Goal: Task Accomplishment & Management: Manage account settings

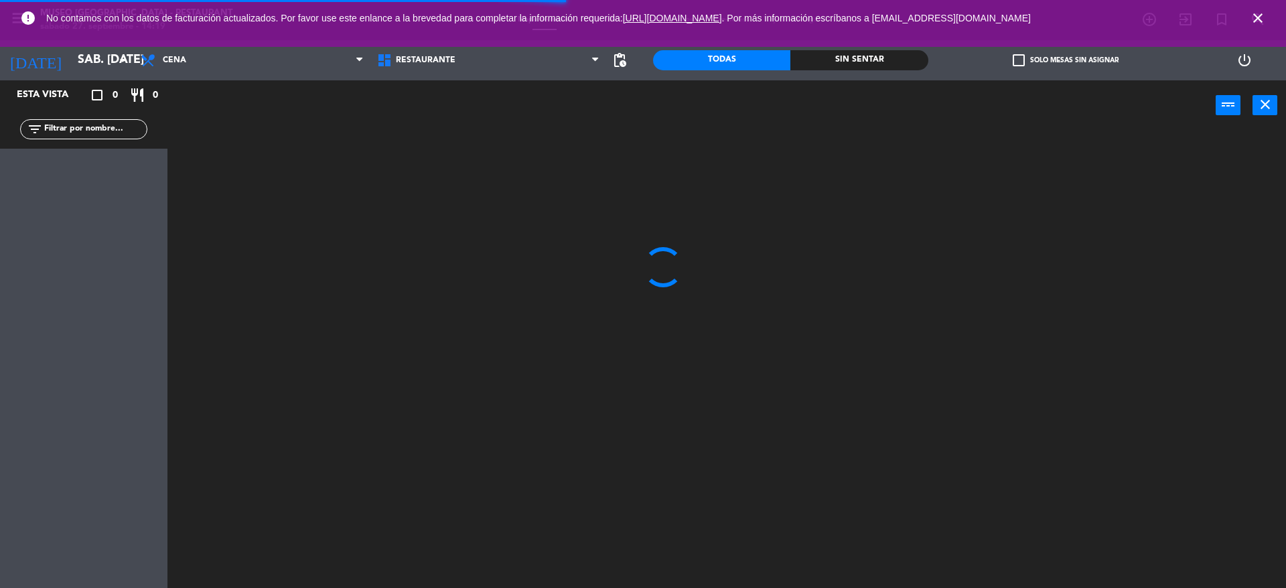
click at [1255, 12] on icon "close" at bounding box center [1258, 18] width 16 height 16
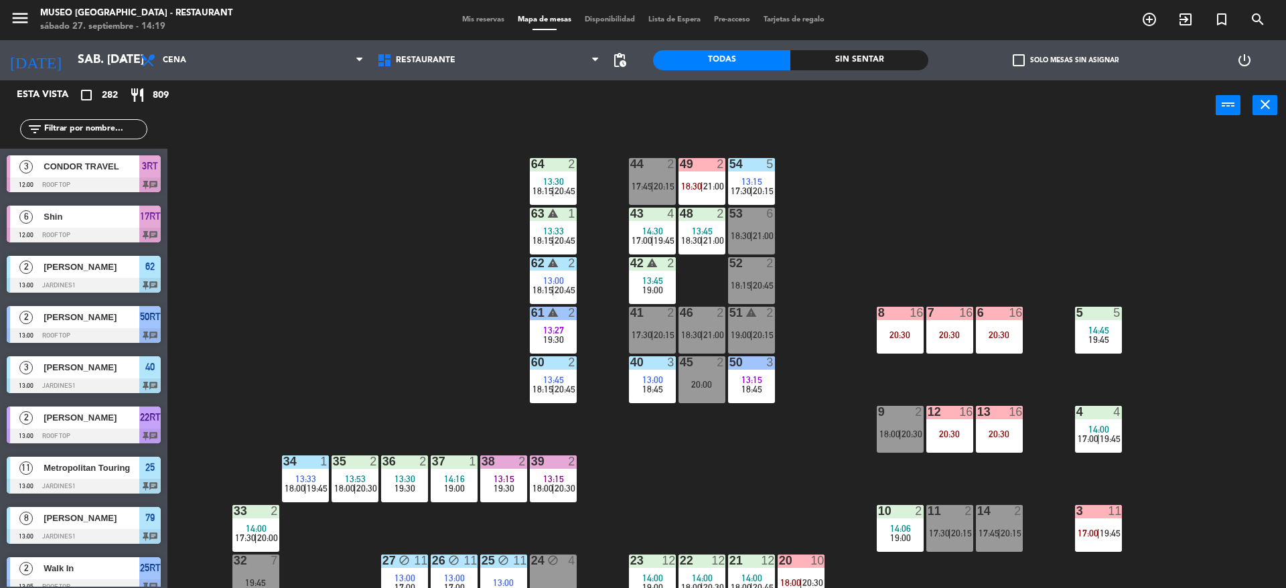
click at [688, 290] on div "44 2 17:45 | 20:15 49 2 18:30 | 21:00 54 5 13:15 17:30 | 20:15 64 2 13:30 18:15…" at bounding box center [733, 363] width 1106 height 458
click at [344, 272] on div "44 2 17:45 | 20:15 49 2 18:30 | 21:00 54 5 13:15 17:30 | 20:15 64 2 13:30 18:15…" at bounding box center [733, 363] width 1106 height 458
click at [481, 25] on div "Mis reservas Mapa de mesas Disponibilidad Lista de Espera Pre-acceso Tarjetas d…" at bounding box center [643, 20] width 376 height 12
click at [481, 22] on span "Mis reservas" at bounding box center [483, 19] width 56 height 7
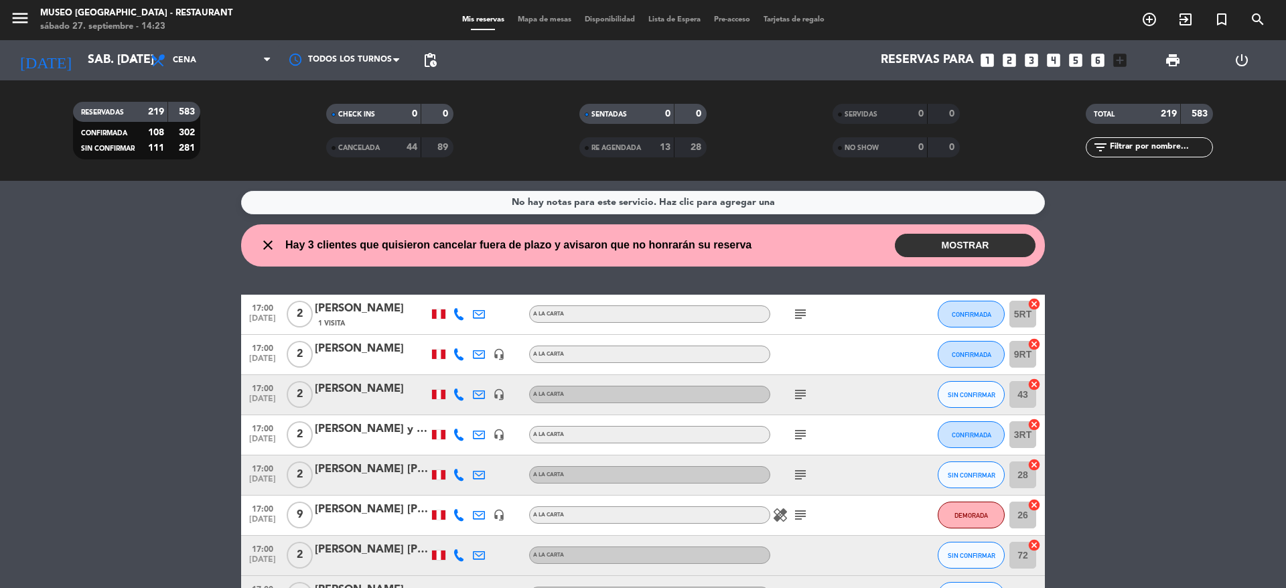
click at [570, 504] on div "17:00 [DATE] 9 Nuria [PERSON_NAME] headset_mic A la carta healing subject DEMOR…" at bounding box center [643, 516] width 804 height 40
click at [888, 405] on div "subject" at bounding box center [830, 395] width 121 height 40
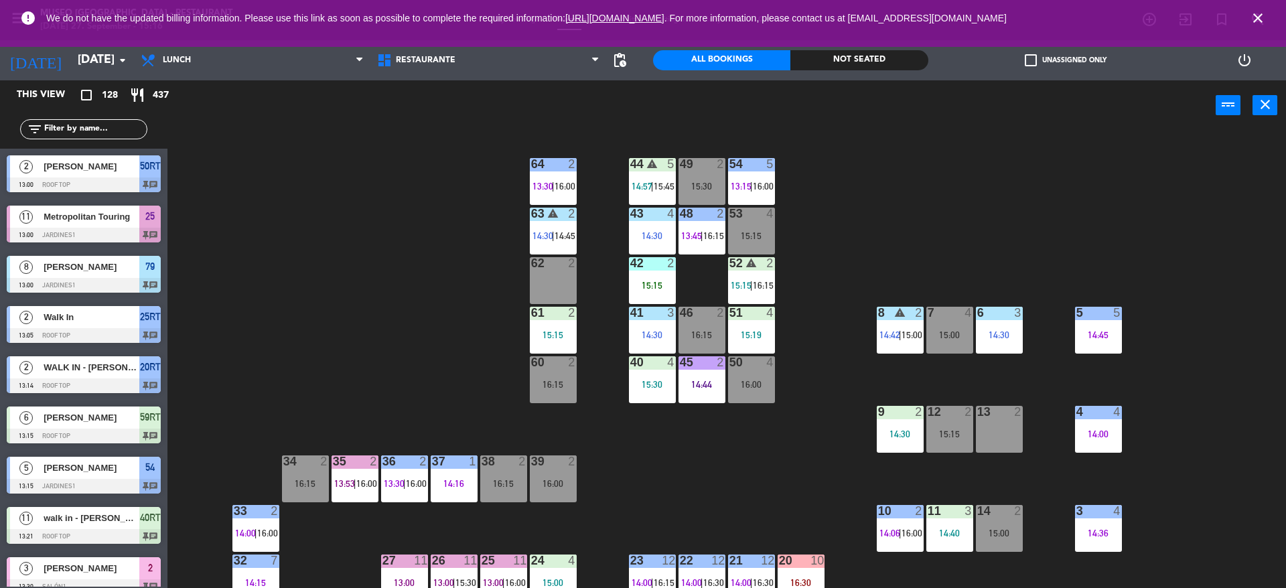
click at [110, 131] on input "text" at bounding box center [95, 129] width 104 height 15
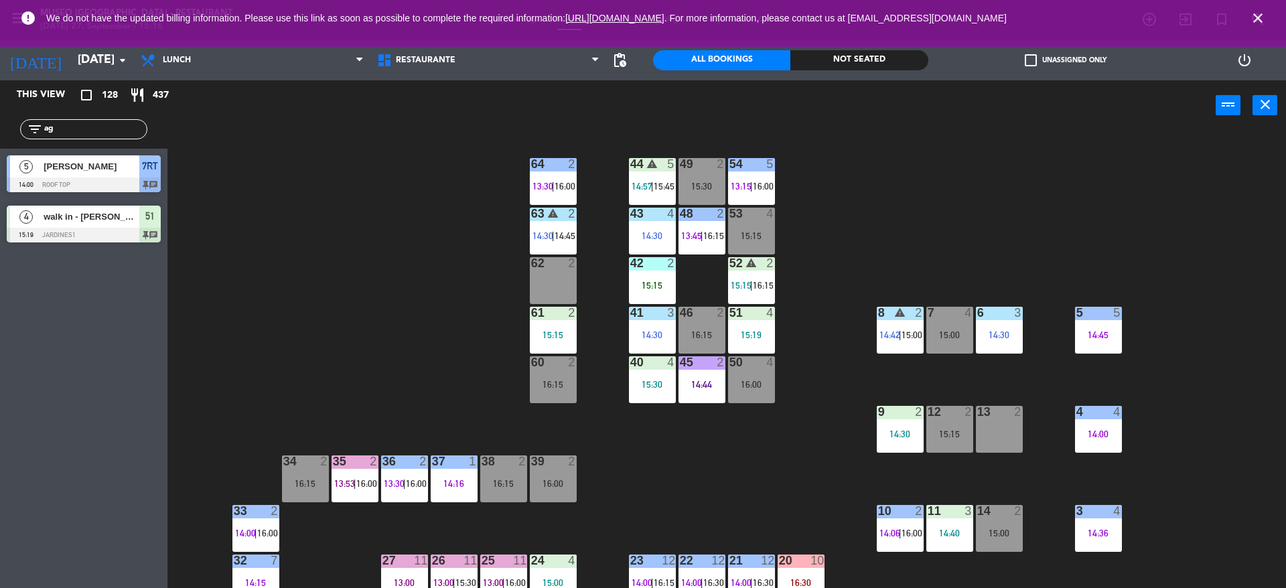
type input "ag"
click at [72, 319] on div "This view crop_square 128 restaurant 437 filter_list ag 5 Milagros Llerena 14:0…" at bounding box center [83, 334] width 167 height 508
click at [760, 340] on div "15:19" at bounding box center [751, 334] width 47 height 9
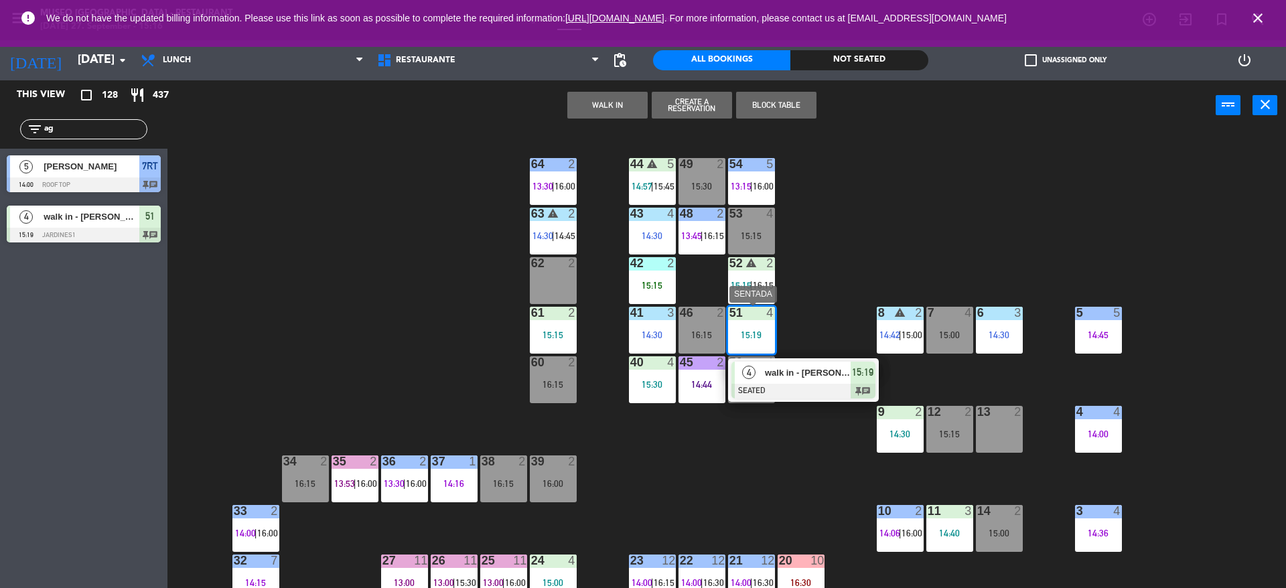
click at [798, 368] on span "walk in - agustín" at bounding box center [808, 373] width 86 height 14
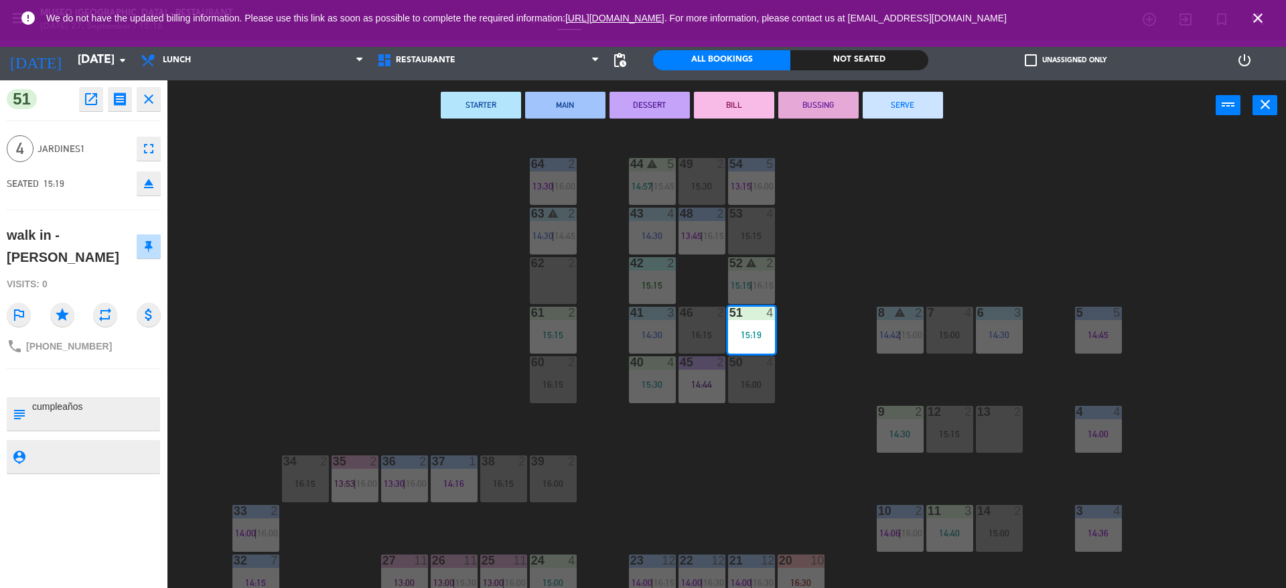
click at [36, 400] on textarea at bounding box center [95, 414] width 128 height 28
type textarea "m51 cumpleaños"
click at [476, 312] on div "44 warning 5 14:57 | 15:45 49 2 15:30 54 5 13:15 | 16:00 64 2 13:30 | 16:00 48 …" at bounding box center [733, 363] width 1106 height 458
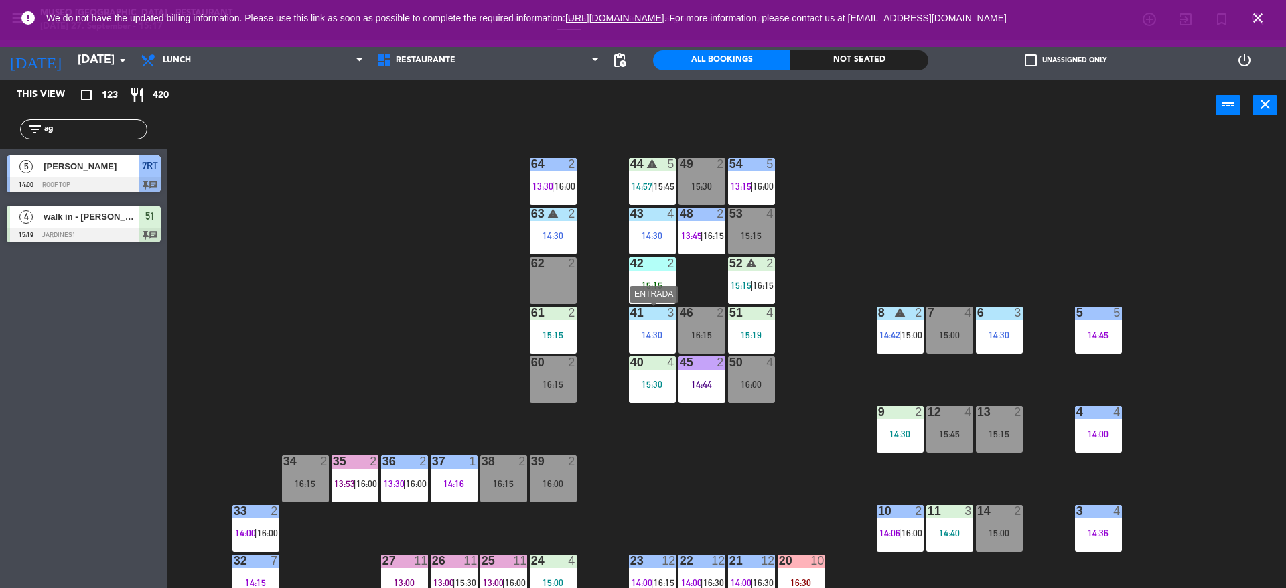
click at [645, 331] on div "14:30" at bounding box center [652, 334] width 47 height 9
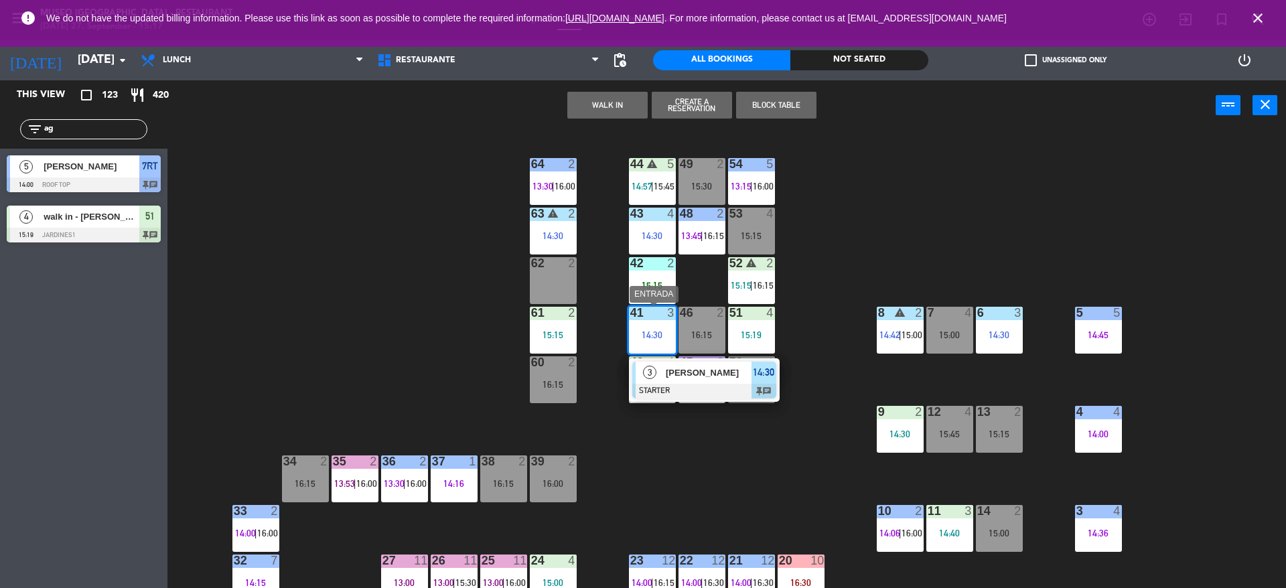
click at [695, 362] on div "MARIANNA MINDREAU" at bounding box center [707, 373] width 87 height 22
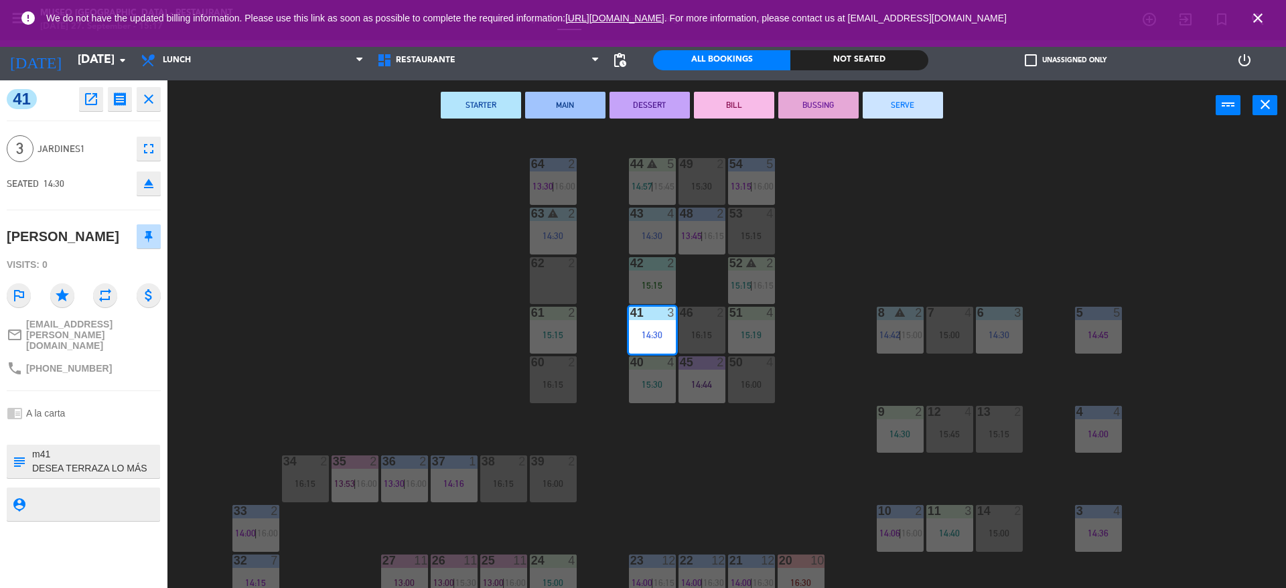
click at [585, 111] on button "MAIN" at bounding box center [565, 105] width 80 height 27
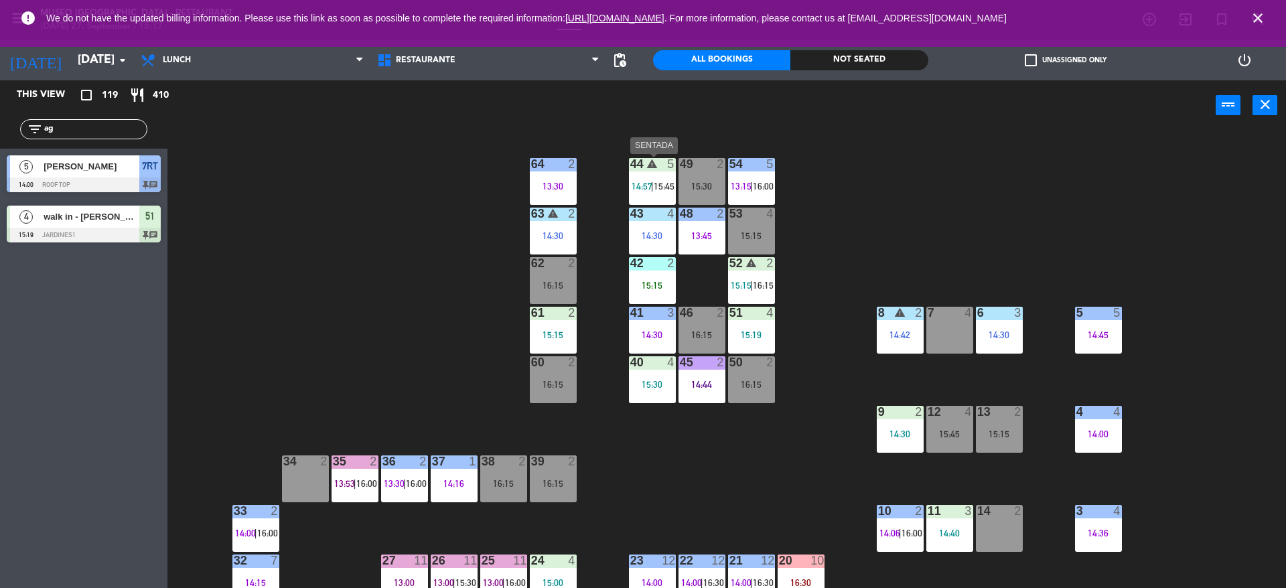
click at [666, 188] on span "15:45" at bounding box center [664, 186] width 21 height 11
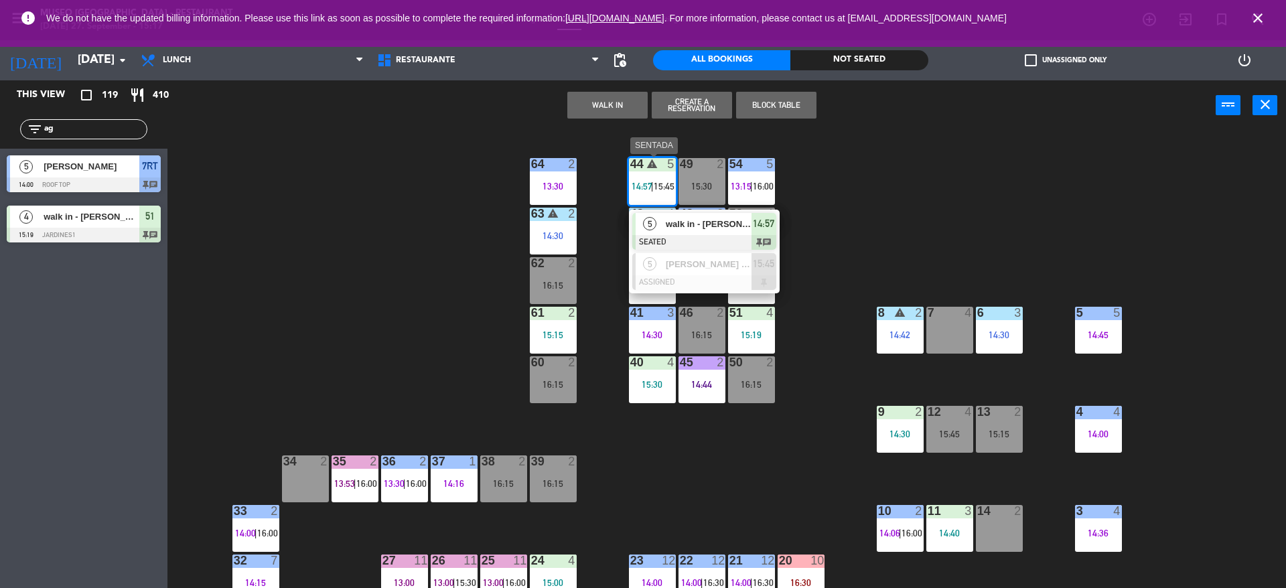
click at [687, 218] on span "walk in - susana zavaleta" at bounding box center [709, 224] width 86 height 14
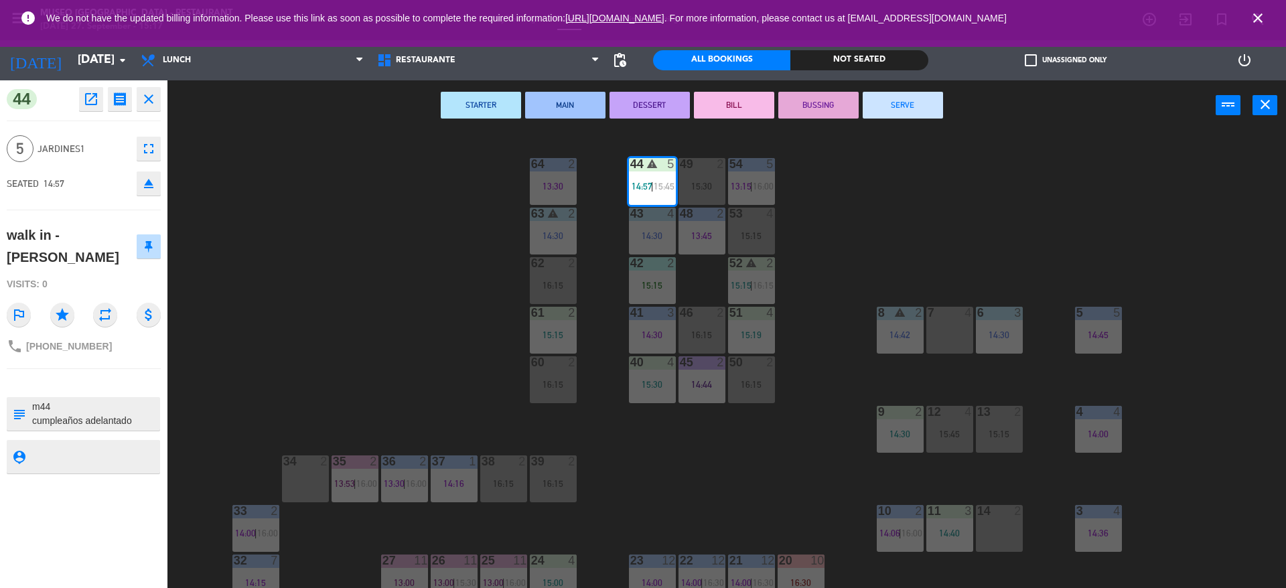
click at [500, 111] on button "STARTER" at bounding box center [481, 105] width 80 height 27
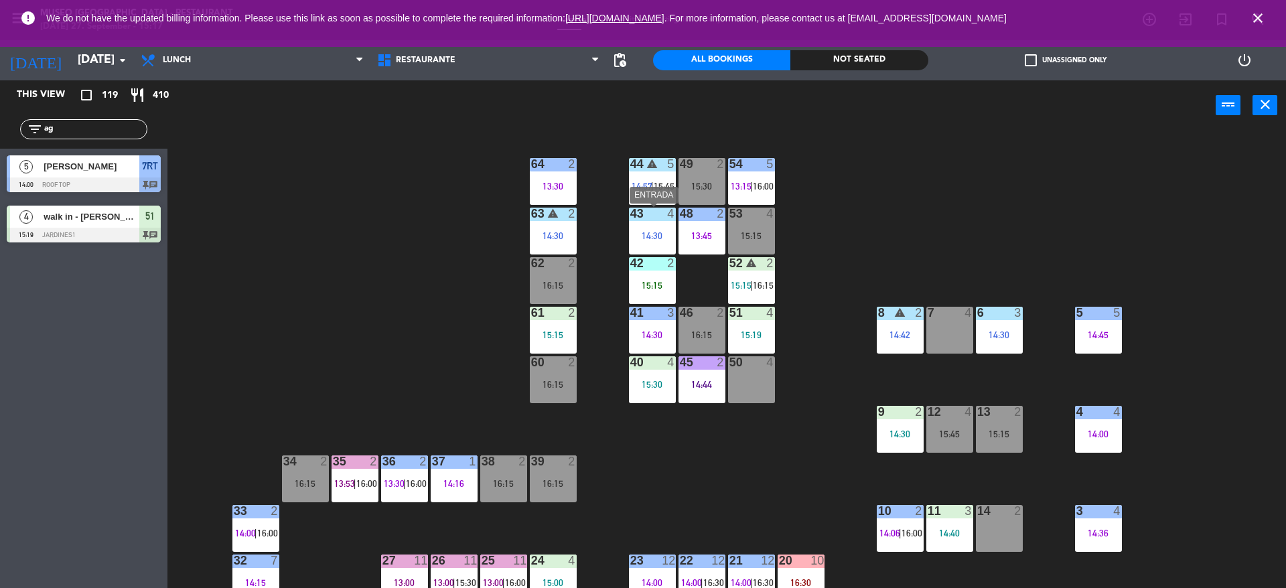
click at [656, 224] on div "43 4 14:30" at bounding box center [652, 231] width 47 height 47
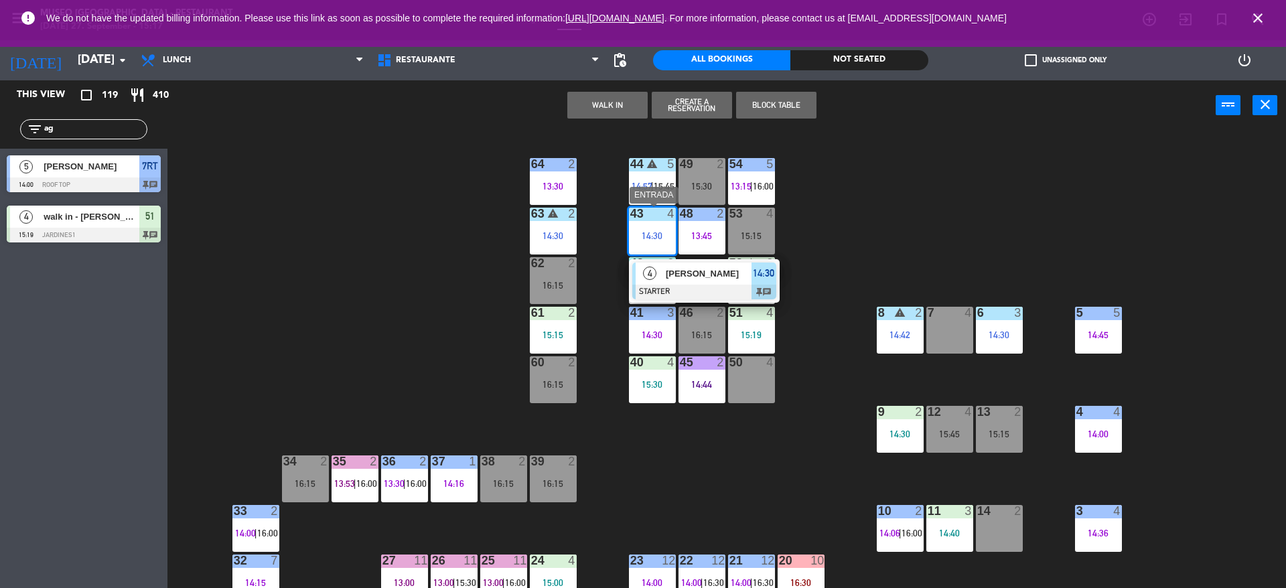
click at [693, 271] on span "[PERSON_NAME]" at bounding box center [709, 274] width 86 height 14
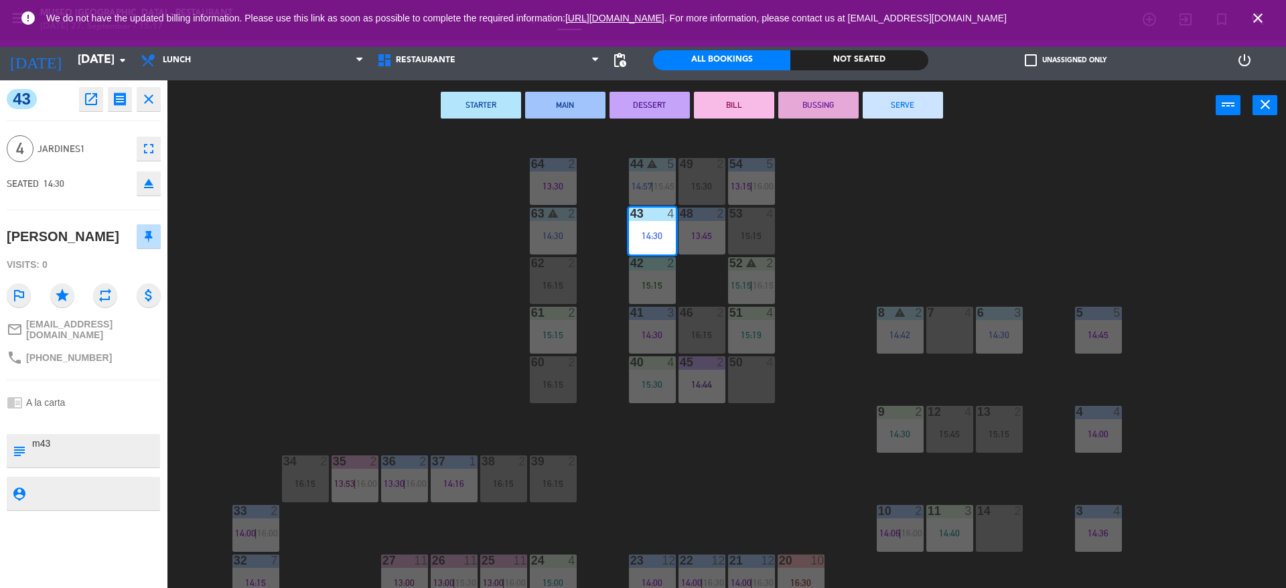
drag, startPoint x: 586, startPoint y: 107, endPoint x: 565, endPoint y: 117, distance: 23.7
click at [565, 117] on button "MAIN" at bounding box center [565, 105] width 80 height 27
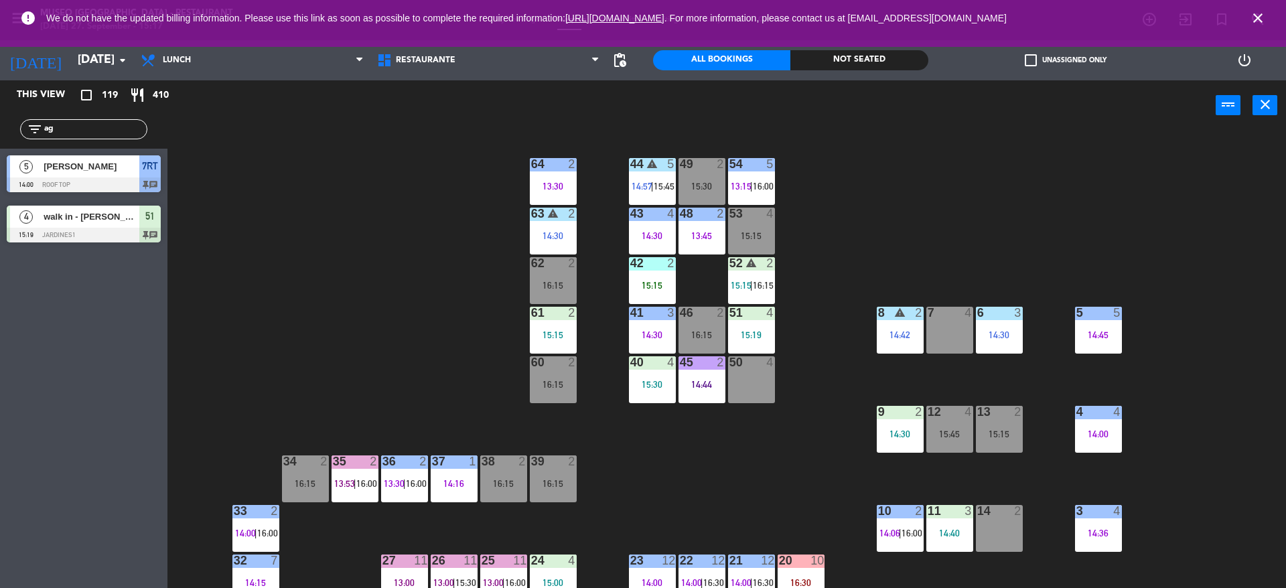
click at [565, 117] on div "power_input close" at bounding box center [691, 105] width 1048 height 51
click at [709, 236] on div "13:45" at bounding box center [702, 235] width 47 height 9
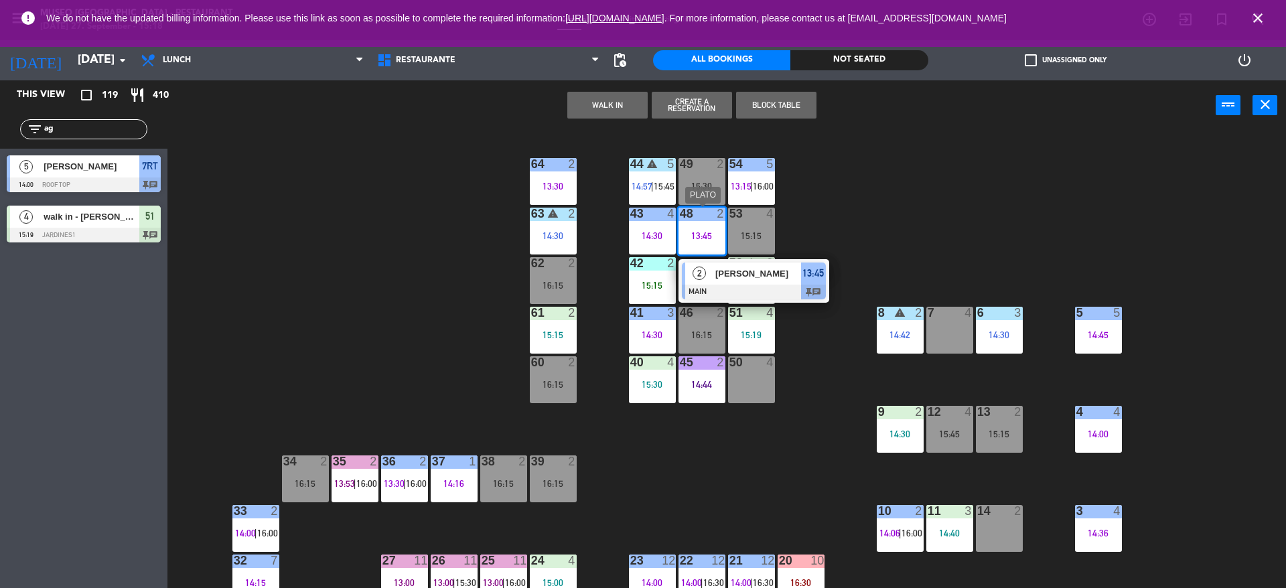
click at [727, 270] on span "[PERSON_NAME]" at bounding box center [758, 274] width 86 height 14
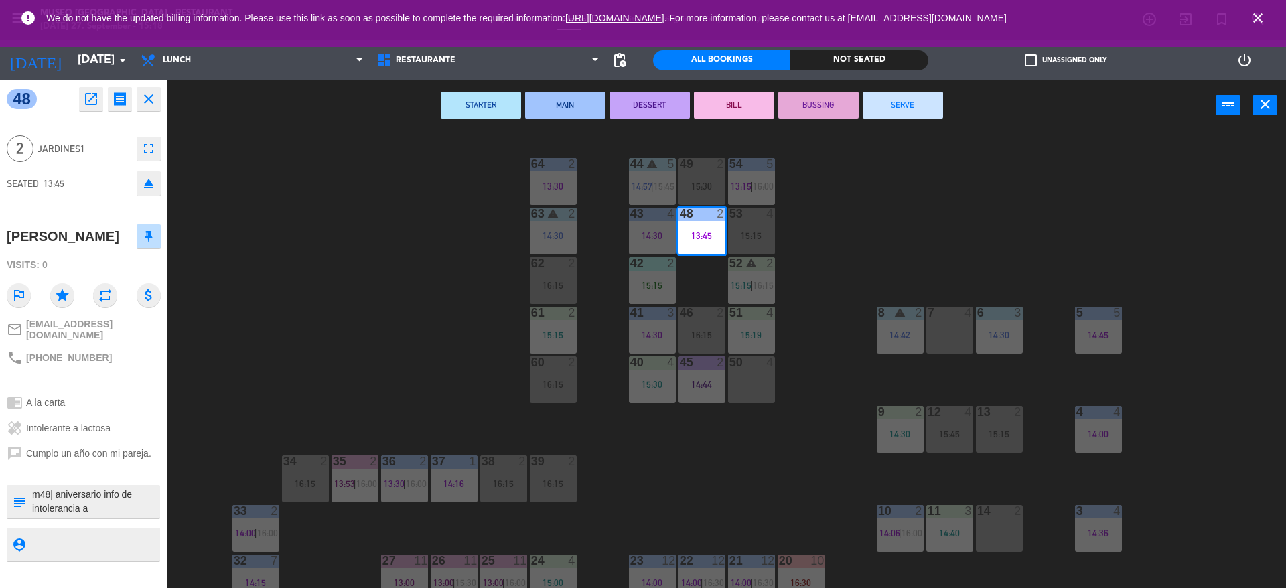
click at [656, 107] on button "DESSERT" at bounding box center [650, 105] width 80 height 27
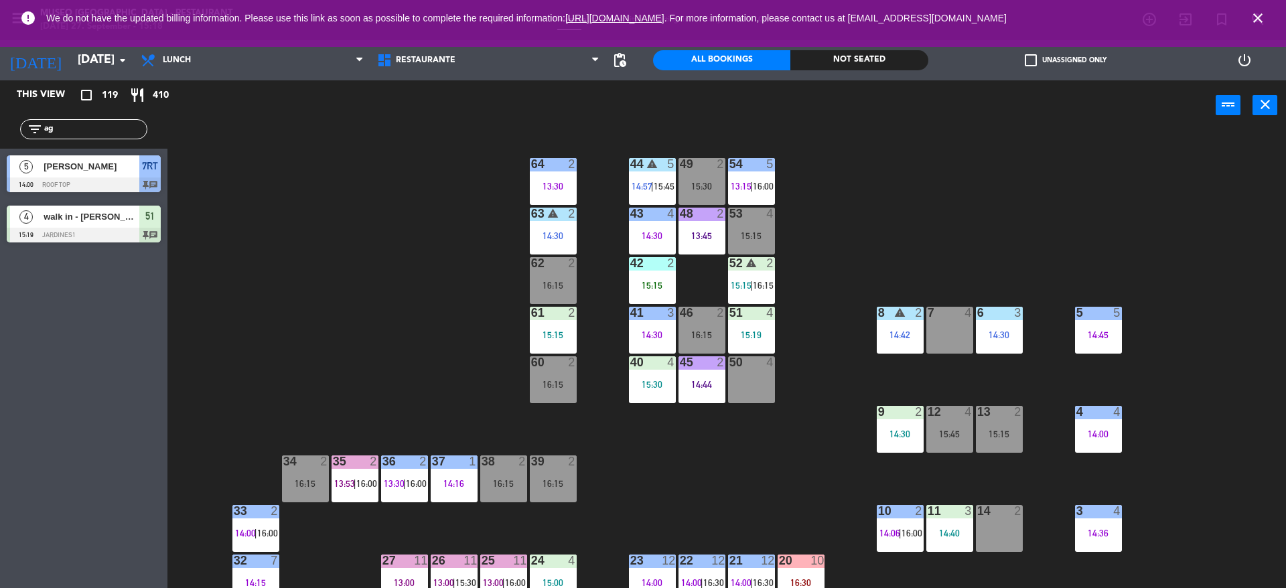
click at [839, 190] on div "44 warning 5 14:57 | 15:45 49 2 15:30 54 5 13:15 | 16:00 64 2 13:30 48 2 13:45 …" at bounding box center [733, 363] width 1106 height 458
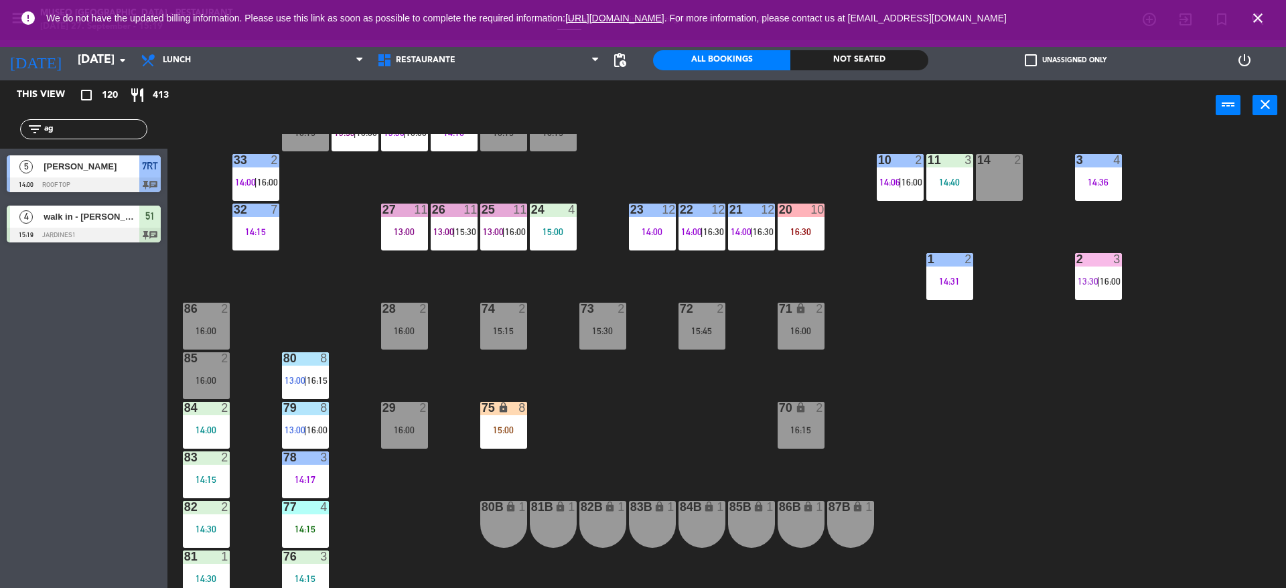
scroll to position [350, 0]
click at [654, 223] on div "23 12 14:00" at bounding box center [652, 227] width 47 height 47
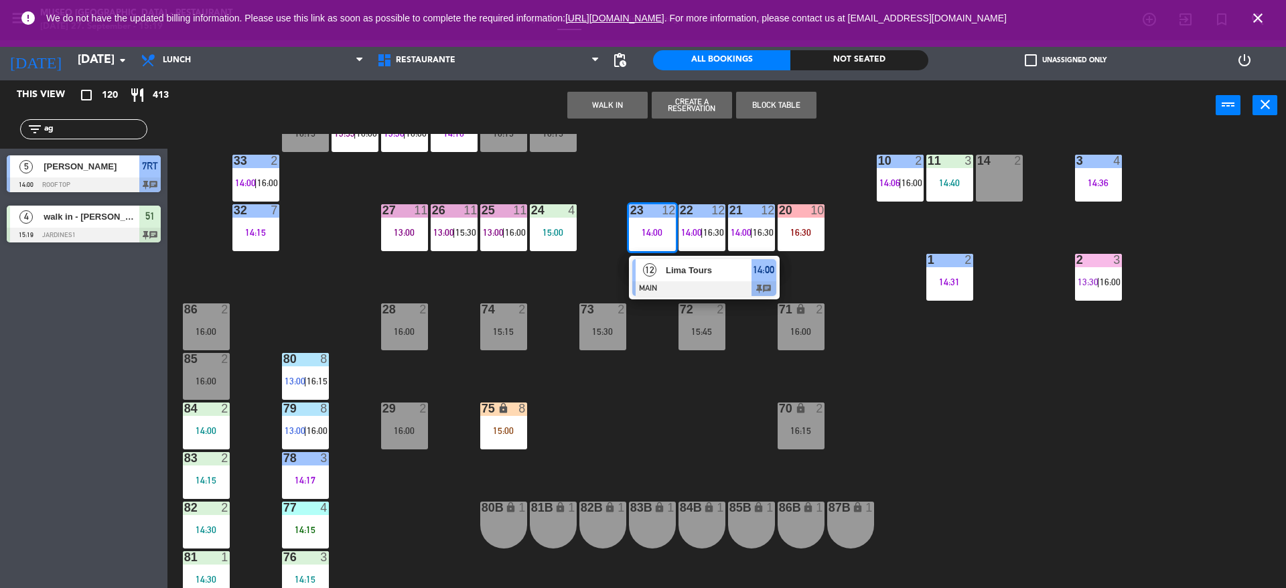
click at [669, 273] on span "Lima Tours" at bounding box center [709, 270] width 86 height 14
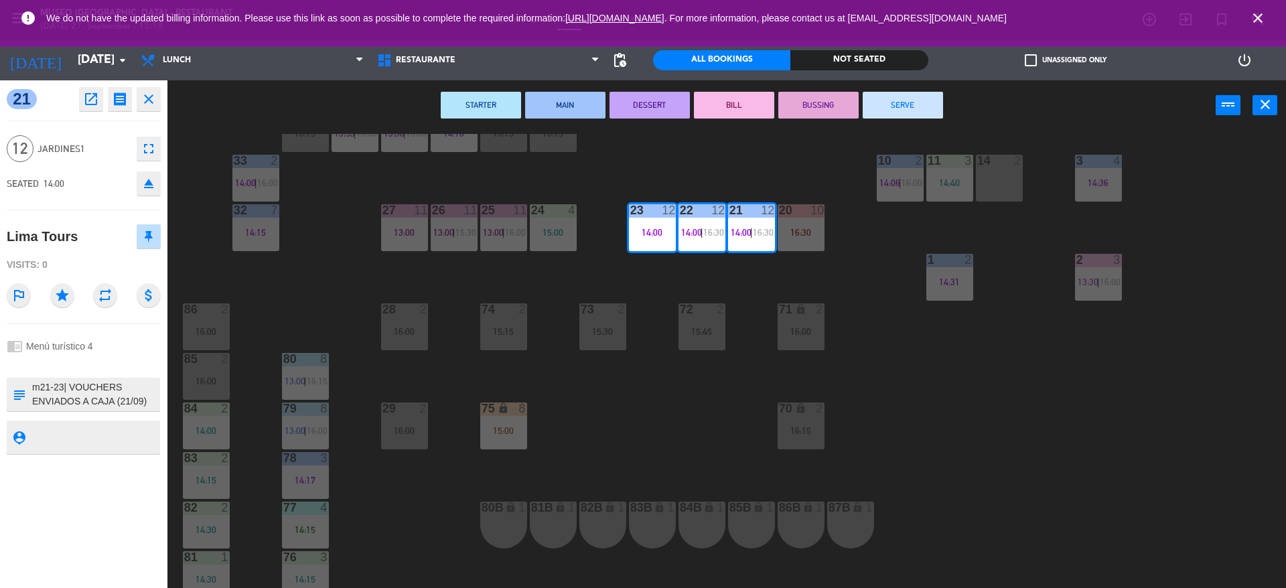
click at [669, 98] on button "DESSERT" at bounding box center [650, 105] width 80 height 27
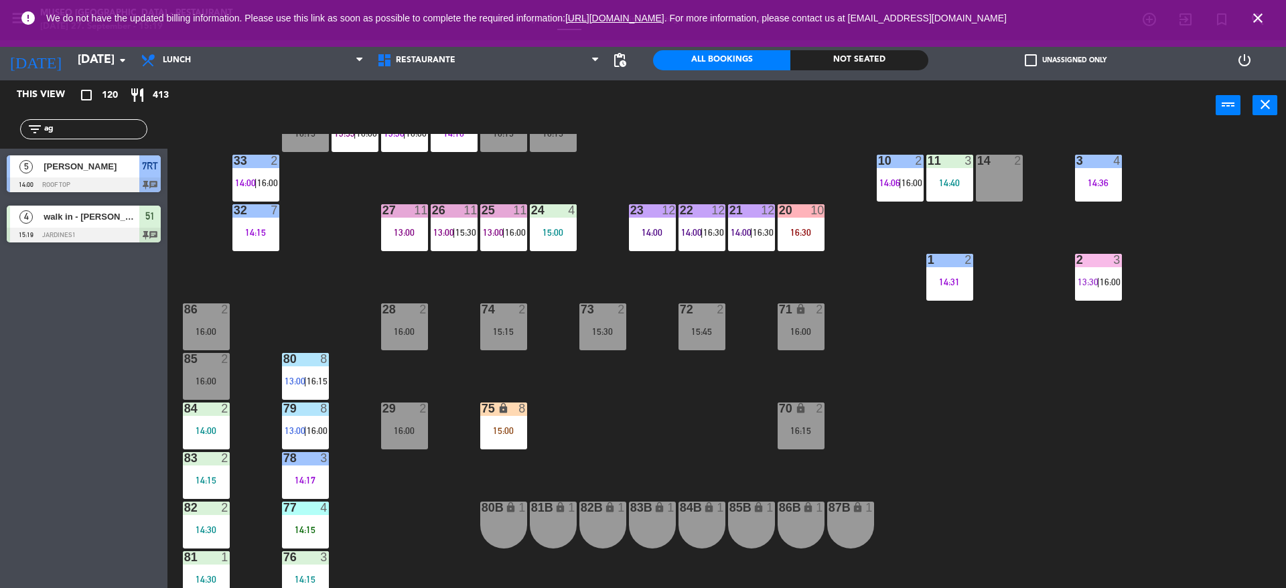
click at [505, 417] on div "75 lock 8 15:00" at bounding box center [503, 426] width 47 height 47
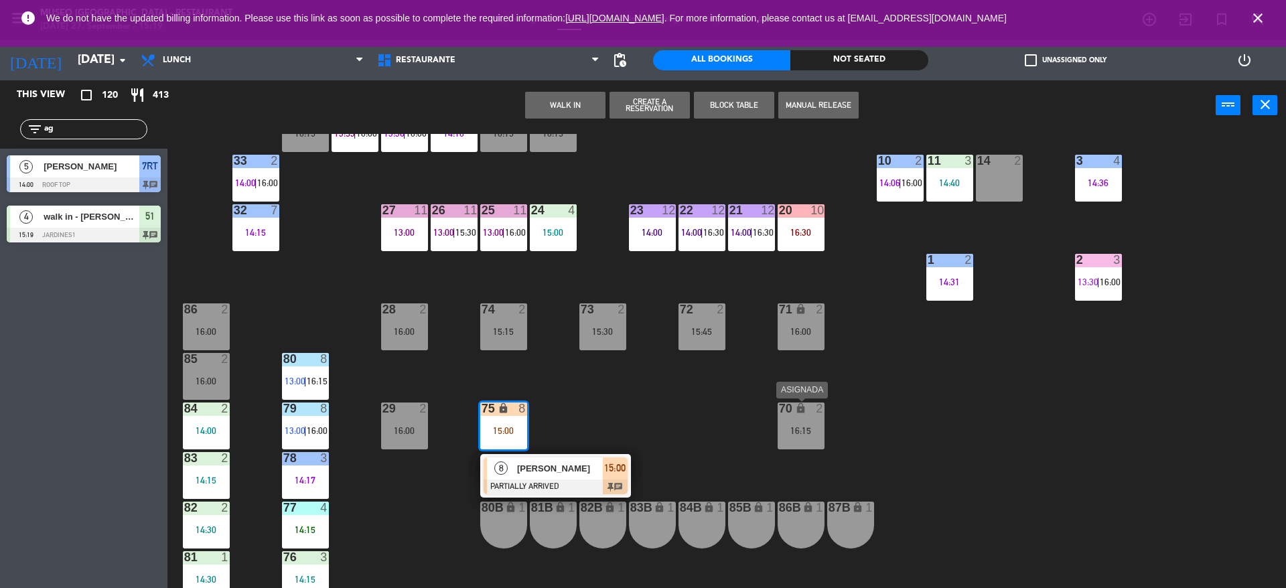
click at [812, 418] on div "70 lock 2 16:15" at bounding box center [801, 426] width 47 height 47
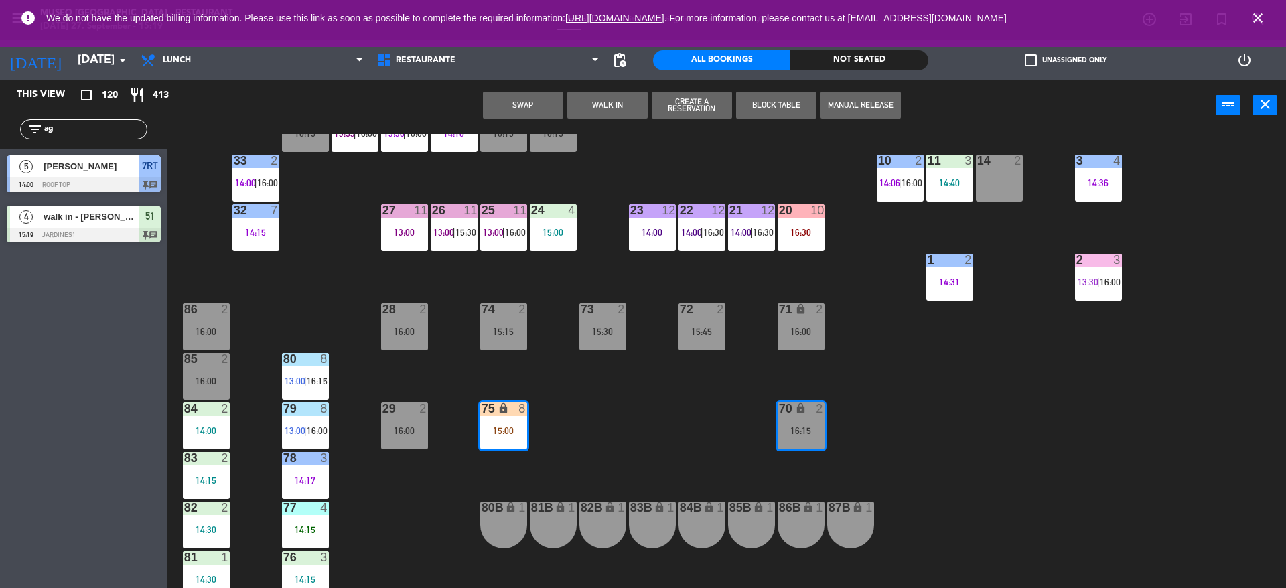
click at [520, 92] on button "Swap" at bounding box center [523, 105] width 80 height 27
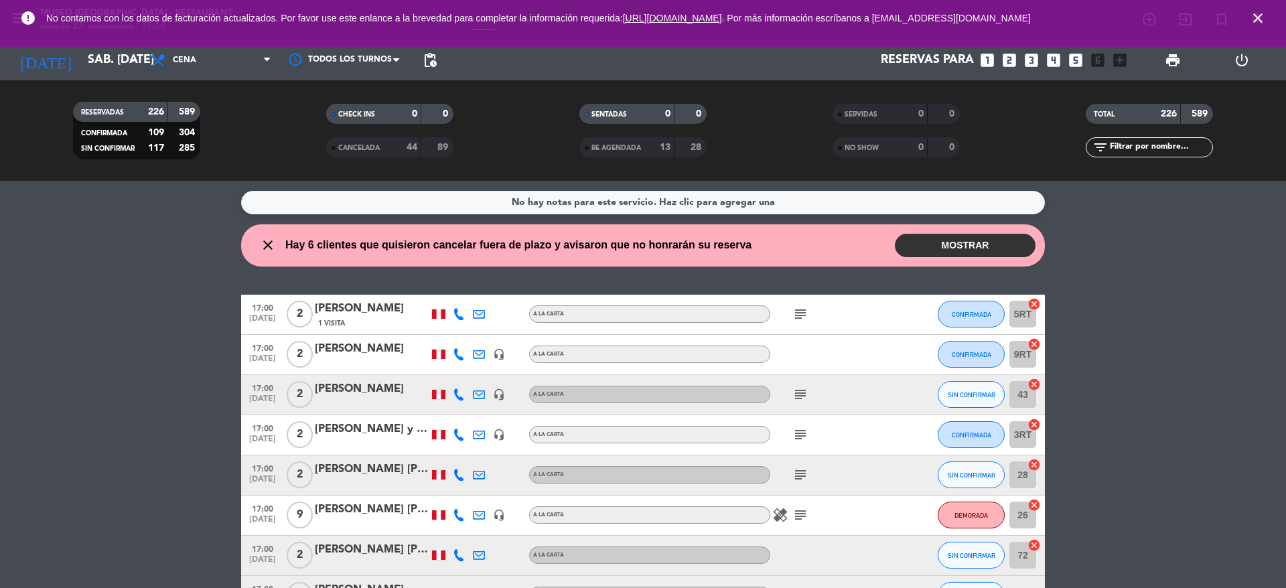
click at [1153, 145] on input "text" at bounding box center [1161, 147] width 104 height 15
click at [240, 73] on span "Cena" at bounding box center [211, 60] width 134 height 29
click at [227, 149] on div "menu Museo Larco Café - Restaurant sábado 27. septiembre - 15:24 Mis reservas M…" at bounding box center [643, 90] width 1286 height 181
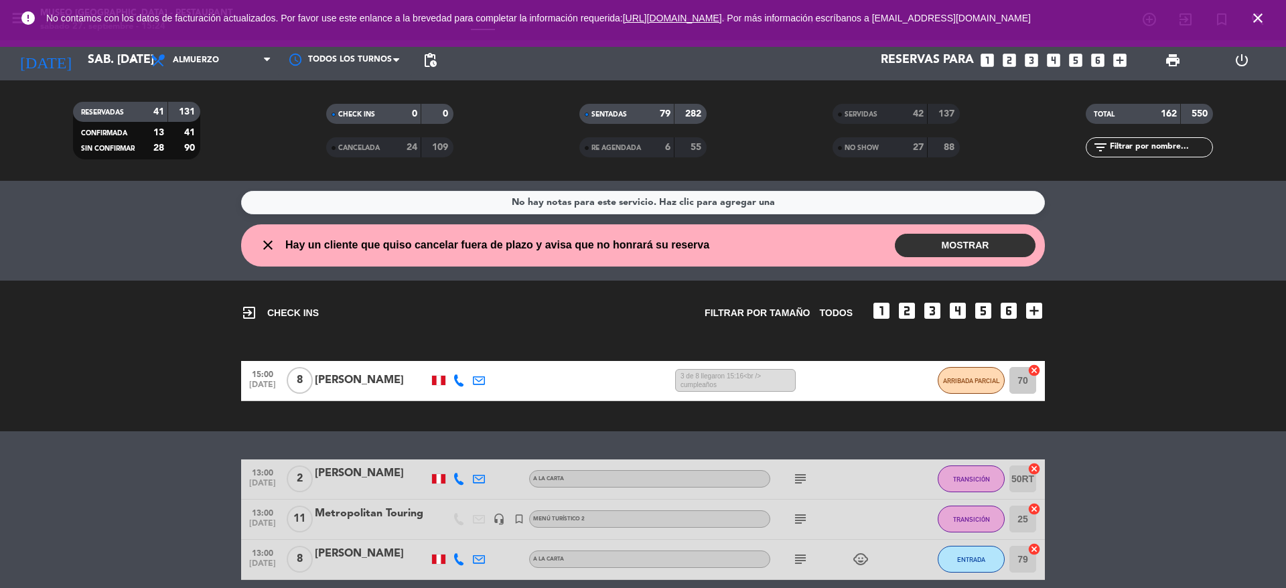
click at [875, 118] on span "SERVIDAS" at bounding box center [861, 114] width 33 height 7
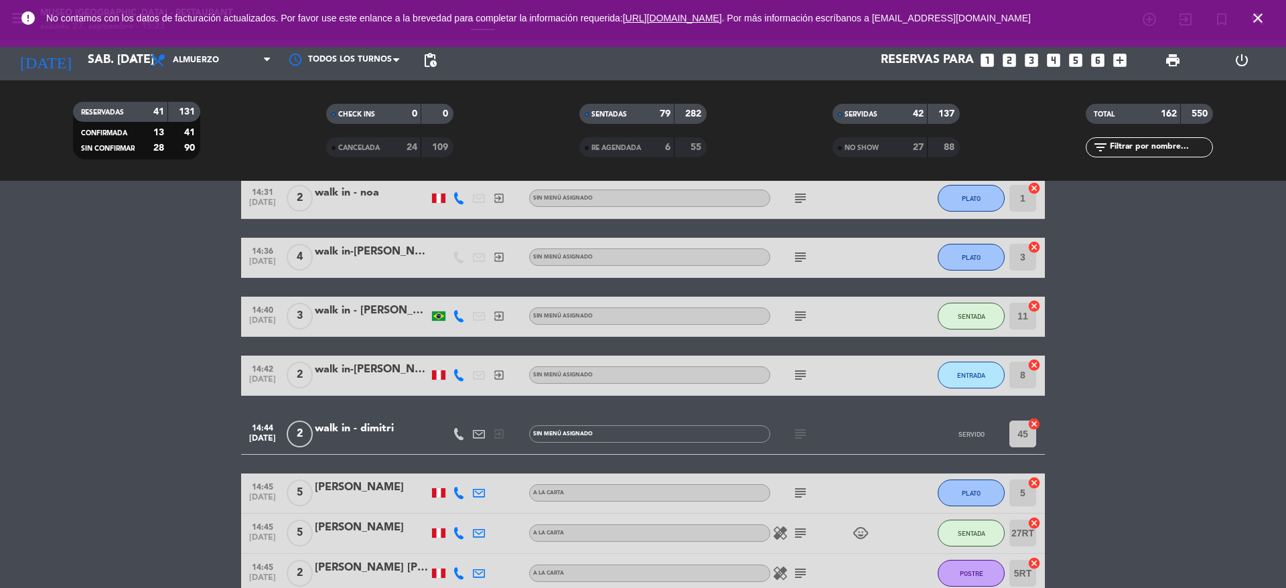
scroll to position [4714, 0]
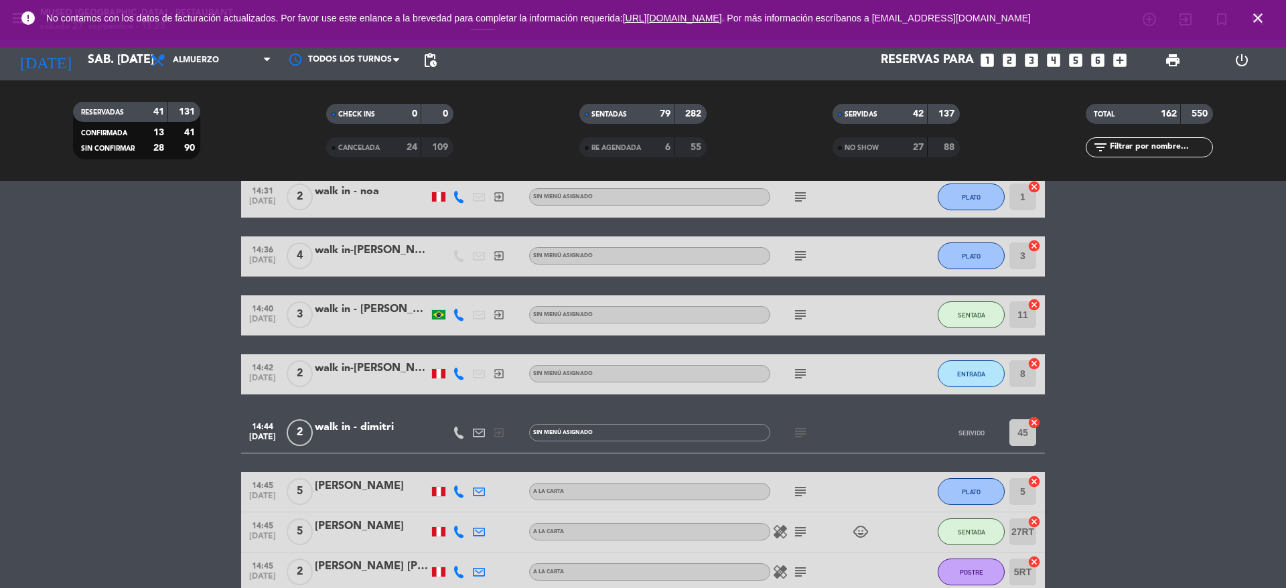
click at [1036, 421] on icon "cancel" at bounding box center [1034, 422] width 13 height 13
click at [350, 425] on div "walk in - dimitri" at bounding box center [372, 427] width 114 height 17
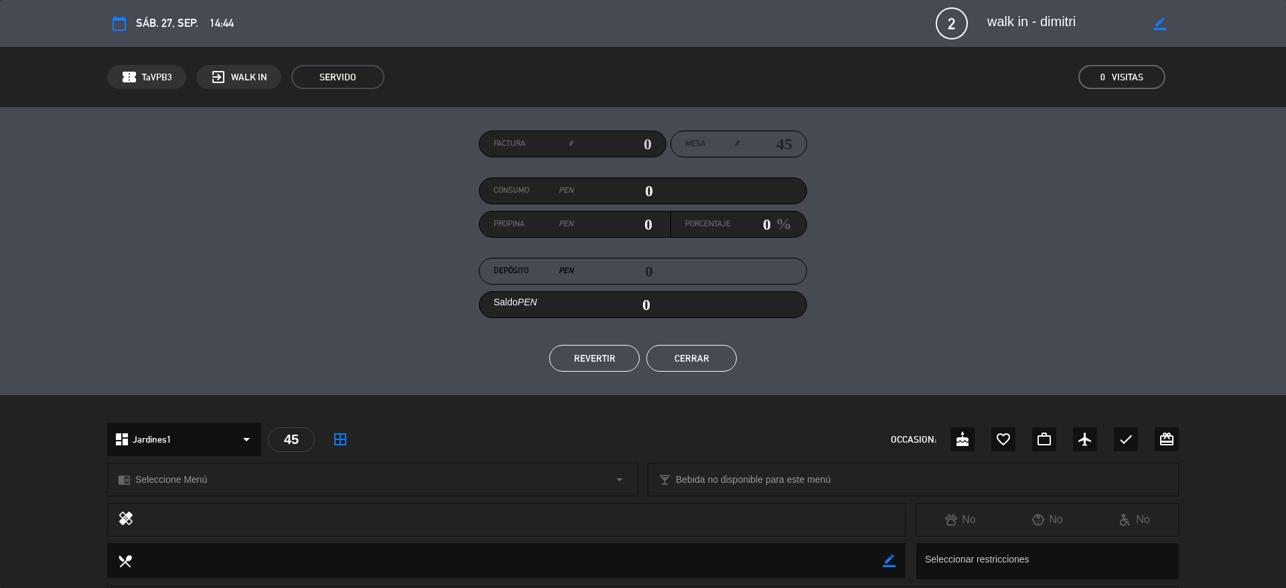
click at [581, 361] on button "REVERTIR" at bounding box center [594, 358] width 90 height 27
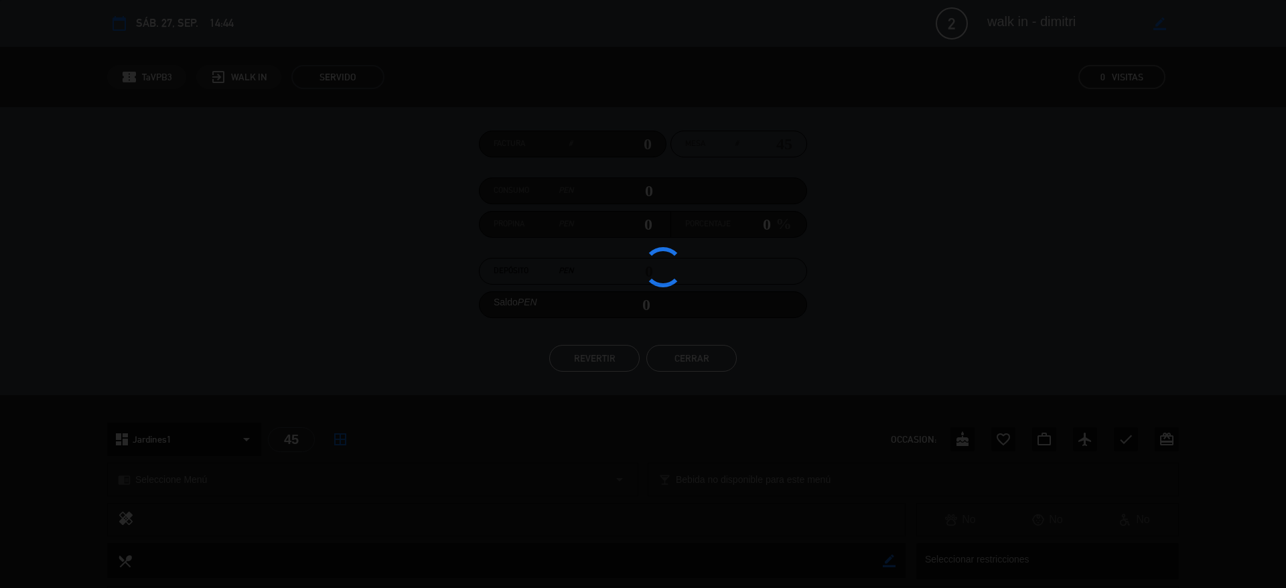
scroll to position [4773, 0]
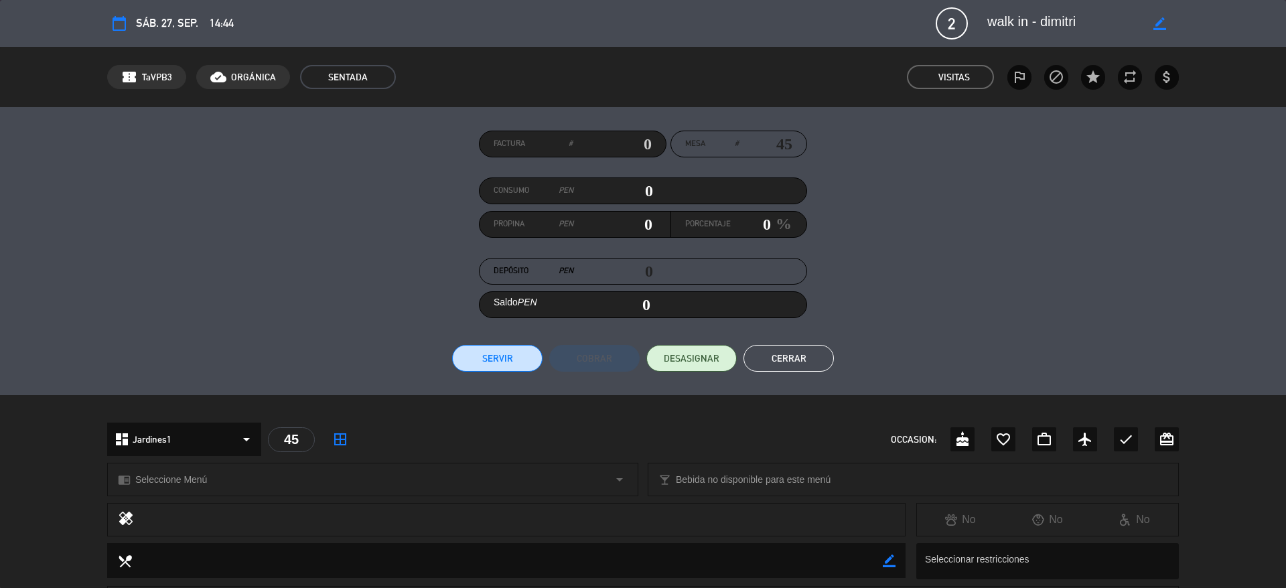
click at [809, 366] on button "Cerrar" at bounding box center [789, 358] width 90 height 27
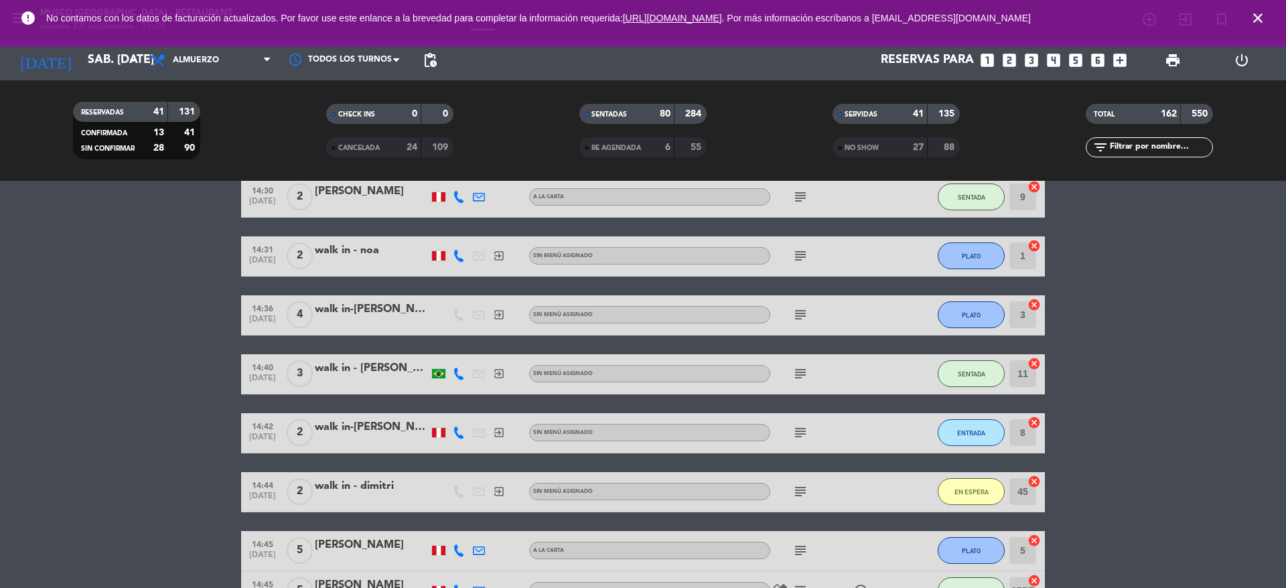
scroll to position [4832, 0]
